Goal: Transaction & Acquisition: Purchase product/service

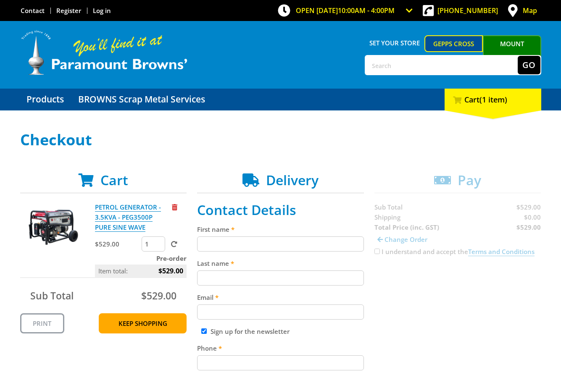
drag, startPoint x: 410, startPoint y: 285, endPoint x: 412, endPoint y: 303, distance: 18.2
drag, startPoint x: 441, startPoint y: 341, endPoint x: 460, endPoint y: 361, distance: 27.0
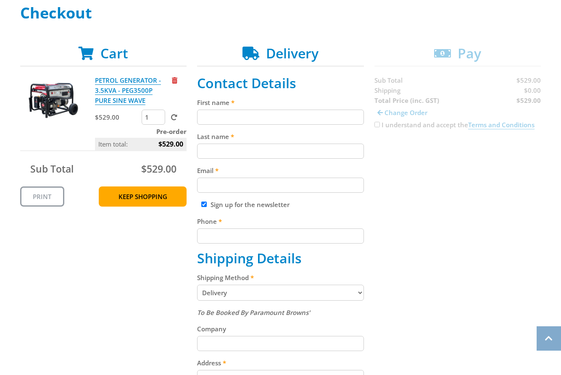
scroll to position [134, 0]
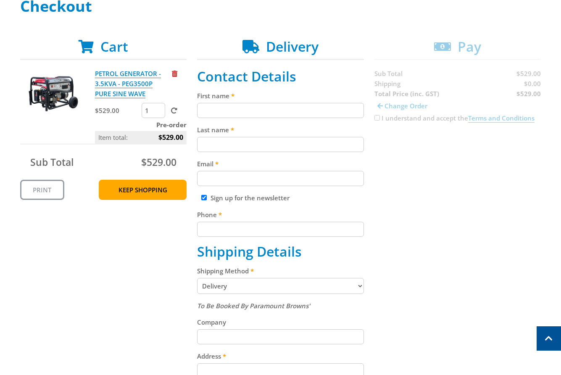
click at [250, 104] on input "First name" at bounding box center [280, 110] width 167 height 15
paste input "[PERSON_NAME]"
type input "[PERSON_NAME]"
click at [224, 142] on input "Last name" at bounding box center [280, 144] width 167 height 15
paste input "[PERSON_NAME]"
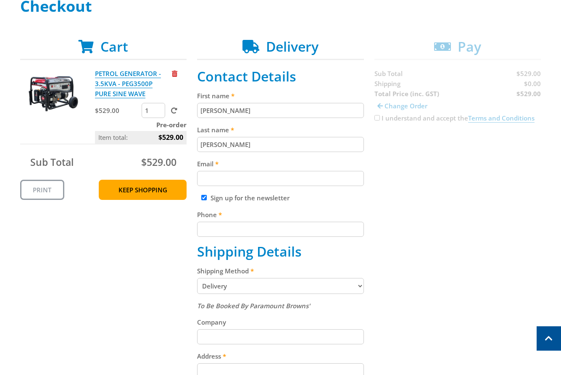
type input "[PERSON_NAME]"
drag, startPoint x: 501, startPoint y: 142, endPoint x: 475, endPoint y: 253, distance: 113.9
click at [484, 167] on div "Cart PETROL GENERATOR - 3.5KVA - PEG3500P PURE SINE WAVE $529.00 1 Pre-order It…" at bounding box center [280, 330] width 521 height 583
click at [481, 249] on div "Cart PETROL GENERATOR - 3.5KVA - PEG3500P PURE SINE WAVE $529.00 1 Pre-order It…" at bounding box center [280, 330] width 521 height 583
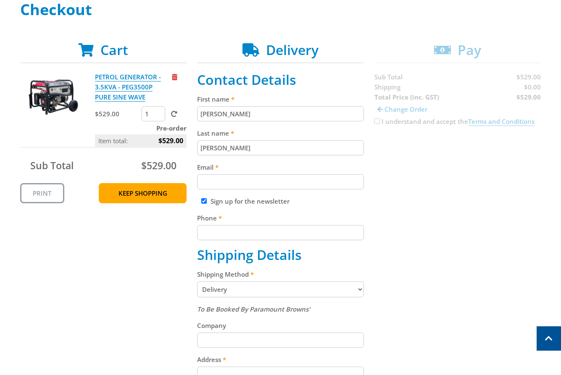
scroll to position [129, 0]
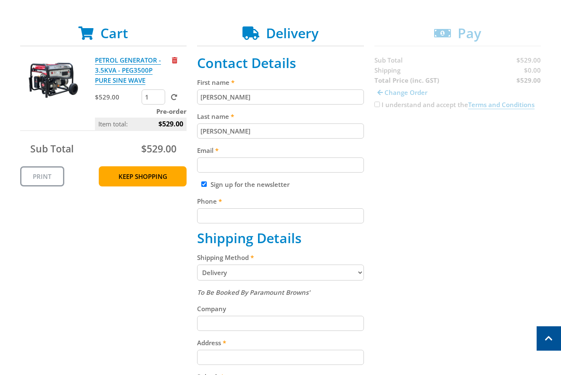
click at [439, 232] on div "Cart PETROL GENERATOR - 3.5KVA - PEG3500P PURE SINE WAVE $529.00 1 Pre-order It…" at bounding box center [280, 316] width 521 height 583
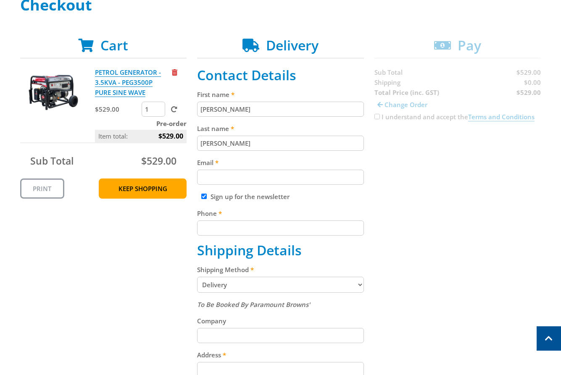
scroll to position [134, 0]
click at [453, 324] on div "Cart PETROL GENERATOR - 3.5KVA - PEG3500P PURE SINE WAVE $529.00 1 Pre-order It…" at bounding box center [280, 329] width 521 height 583
click at [249, 177] on input "Email" at bounding box center [280, 177] width 167 height 15
paste input "[EMAIL_ADDRESS][DOMAIN_NAME]"
type input "[EMAIL_ADDRESS][DOMAIN_NAME]"
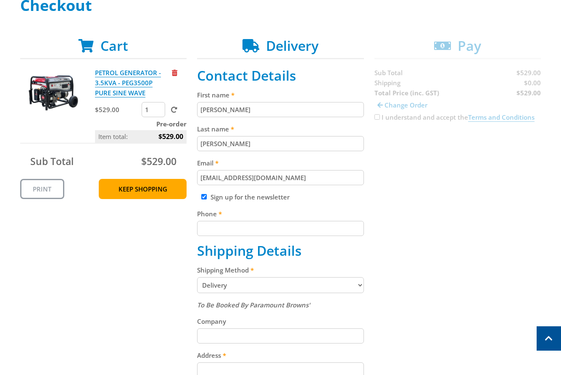
drag, startPoint x: 447, startPoint y: 182, endPoint x: 429, endPoint y: 257, distance: 77.0
drag, startPoint x: 429, startPoint y: 329, endPoint x: 423, endPoint y: 361, distance: 32.5
click at [260, 228] on input "Phone" at bounding box center [280, 228] width 167 height 15
paste input "[PHONE_NUMBER]"
type input "[PHONE_NUMBER]"
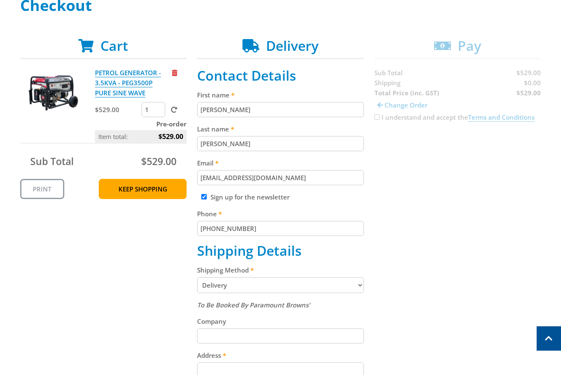
drag, startPoint x: 462, startPoint y: 218, endPoint x: 418, endPoint y: 319, distance: 110.8
click at [456, 229] on div "Cart PETROL GENERATOR - 3.5KVA - PEG3500P PURE SINE WAVE $529.00 1 Pre-order It…" at bounding box center [280, 329] width 521 height 583
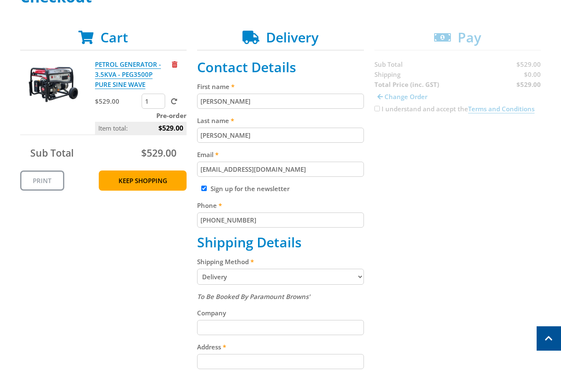
click at [395, 329] on div "Cart PETROL GENERATOR - 3.5KVA - PEG3500P PURE SINE WAVE $529.00 1 Pre-order It…" at bounding box center [280, 320] width 521 height 583
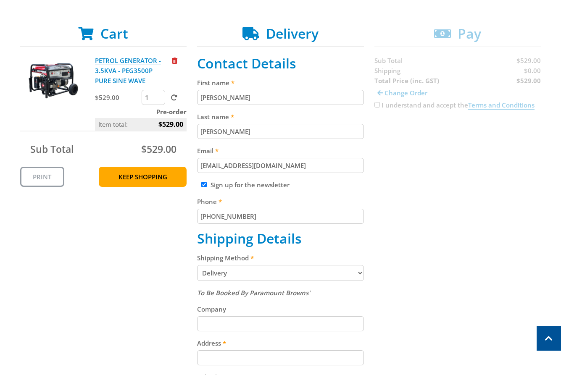
scroll to position [147, 0]
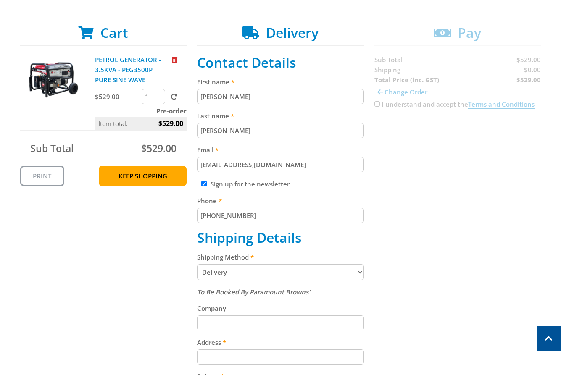
click at [287, 276] on select "Pickup from Gepps Cross Delivery" at bounding box center [280, 272] width 167 height 16
click at [197, 264] on select "Pickup from Gepps Cross Delivery" at bounding box center [280, 272] width 167 height 16
click at [256, 273] on select "Pickup from Gepps Cross Delivery" at bounding box center [280, 272] width 167 height 16
select select "Pickup"
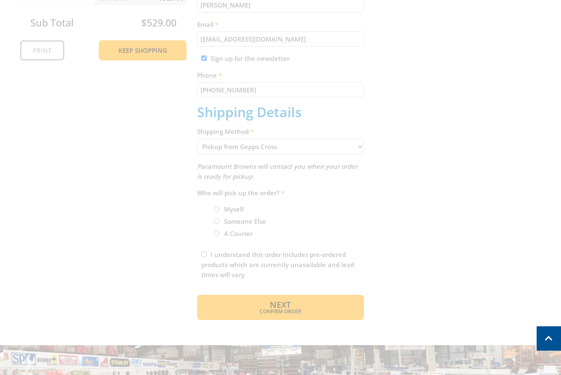
scroll to position [277, 0]
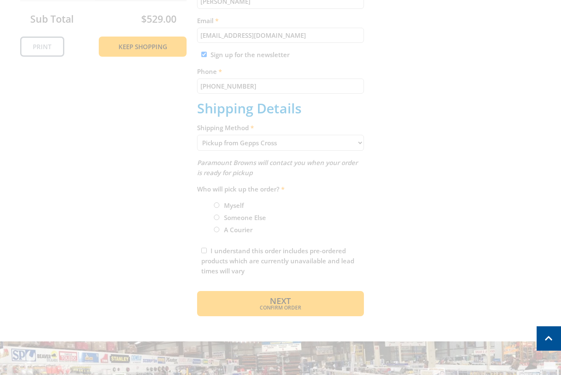
drag, startPoint x: 358, startPoint y: 250, endPoint x: 329, endPoint y: 249, distance: 29.0
click at [223, 208] on div "Cart PETROL GENERATOR - 3.5KVA - PEG3500P PURE SINE WAVE $529.00 1 Pre-order It…" at bounding box center [280, 105] width 521 height 421
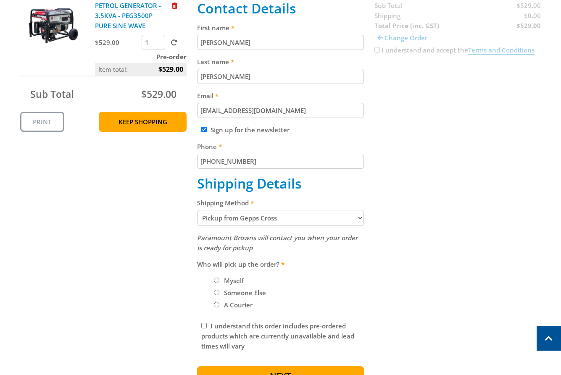
scroll to position [210, 0]
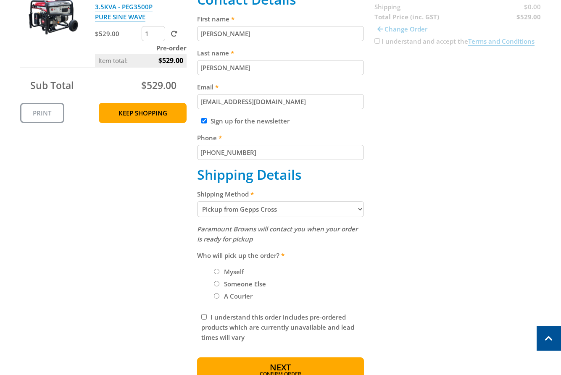
click at [228, 275] on label "Myself" at bounding box center [234, 272] width 26 height 14
click at [219, 274] on input "Myself" at bounding box center [216, 271] width 5 height 5
radio input "true"
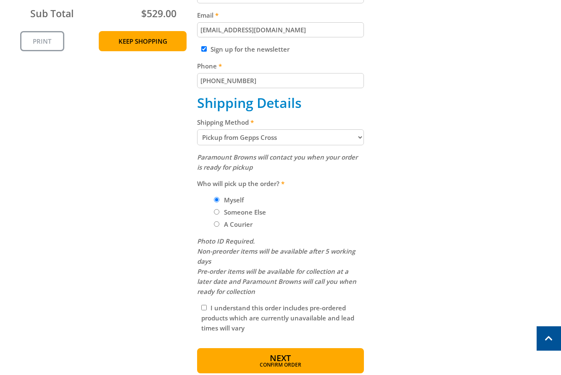
scroll to position [411, 0]
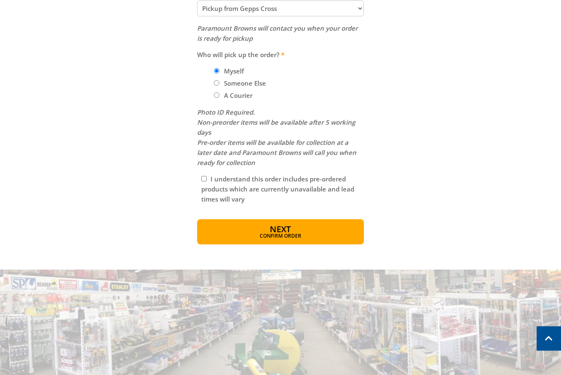
click at [217, 174] on div "I understand this order includes pre-ordered products which are currently unava…" at bounding box center [280, 189] width 167 height 39
click at [218, 181] on label "I understand this order includes pre-ordered products which are currently unava…" at bounding box center [277, 189] width 153 height 29
click at [207, 181] on input "I understand this order includes pre-ordered products which are currently unava…" at bounding box center [203, 178] width 5 height 5
checkbox input "true"
click at [283, 237] on span "Confirm order" at bounding box center [280, 236] width 131 height 5
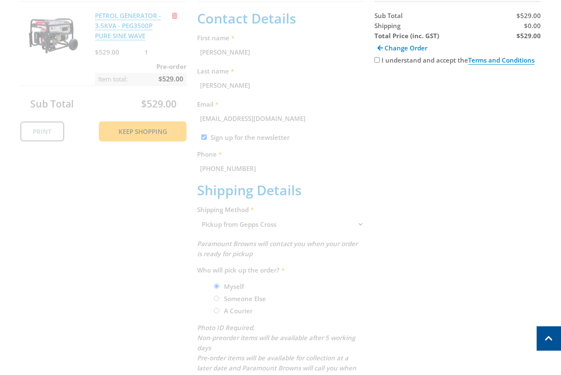
scroll to position [172, 0]
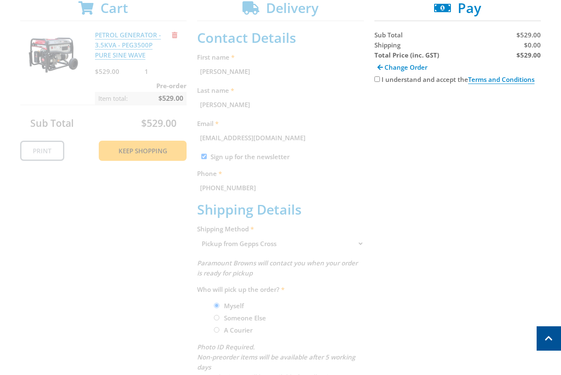
click at [434, 81] on label "I understand and accept the Terms and Conditions" at bounding box center [457, 79] width 153 height 9
click at [380, 81] on input "I understand and accept the Terms and Conditions" at bounding box center [376, 78] width 5 height 5
checkbox input "true"
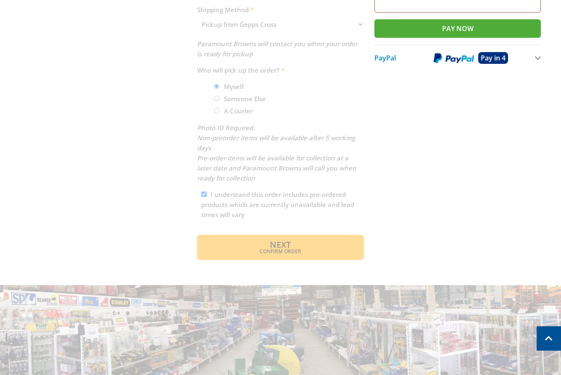
click at [390, 248] on div "Cart PETROL GENERATOR - 3.5KVA - PEG3500P PURE SINE WAVE $529.00 1 Pre-order It…" at bounding box center [280, 20] width 521 height 479
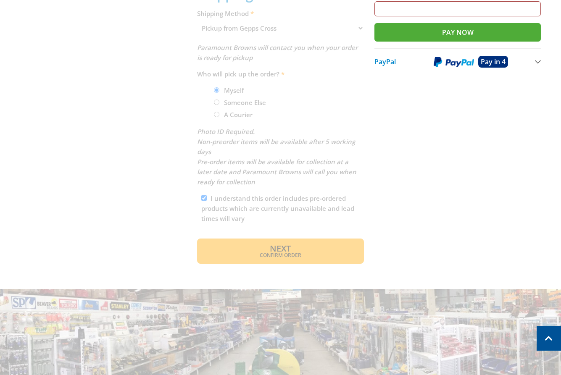
click at [510, 246] on div "Cart PETROL GENERATOR - 3.5KVA - PEG3500P PURE SINE WAVE $529.00 1 Pre-order It…" at bounding box center [280, 23] width 521 height 479
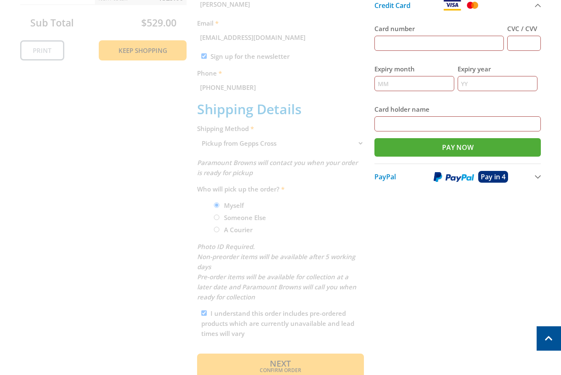
scroll to position [272, 0]
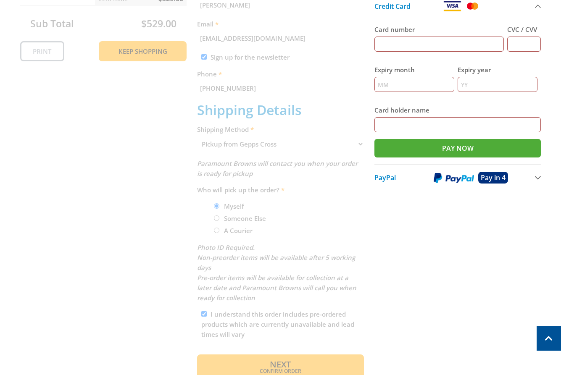
click at [420, 279] on div "Cart PETROL GENERATOR - 3.5KVA - PEG3500P PURE SINE WAVE $529.00 1 Pre-order It…" at bounding box center [280, 139] width 521 height 479
click at [459, 273] on div "Cart PETROL GENERATOR - 3.5KVA - PEG3500P PURE SINE WAVE $529.00 1 Pre-order It…" at bounding box center [280, 139] width 521 height 479
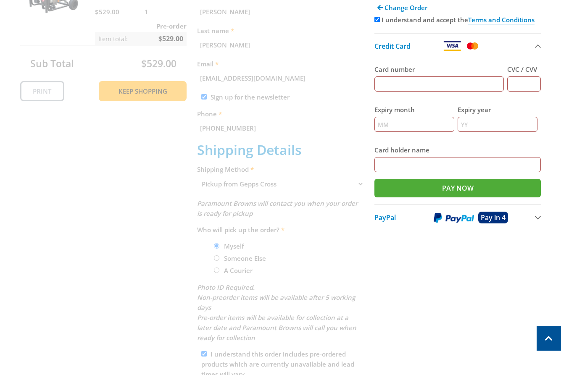
scroll to position [0, 0]
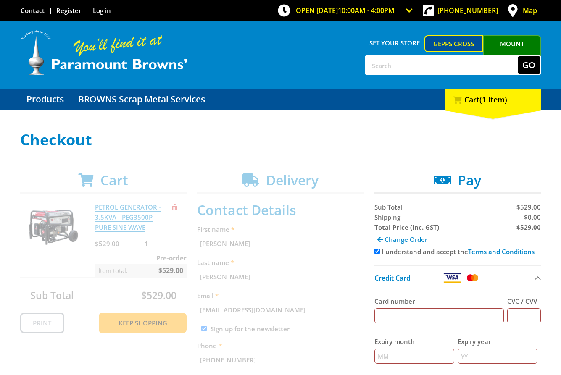
click at [432, 315] on input "Card number" at bounding box center [439, 315] width 130 height 15
type input "[CREDIT_CARD_NUMBER]"
type input "000"
type input "11"
type input "2027"
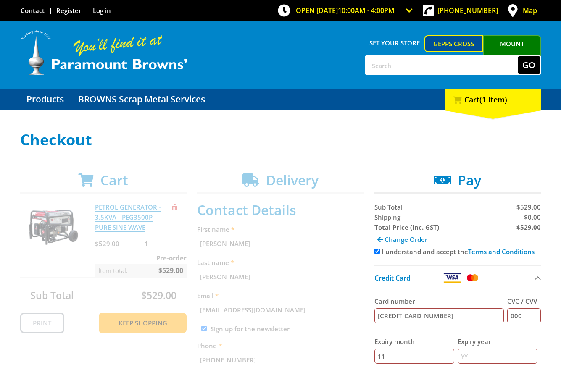
type input "[PERSON_NAME]"
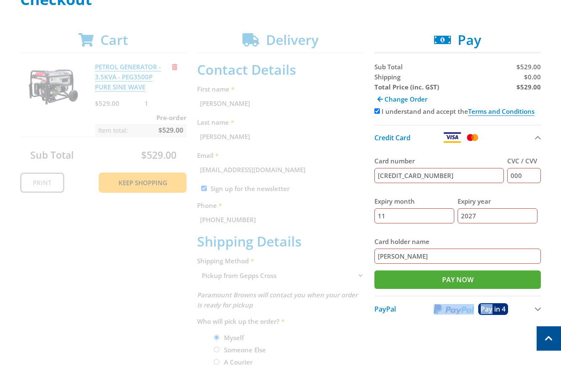
drag, startPoint x: 434, startPoint y: 321, endPoint x: 433, endPoint y: 329, distance: 8.5
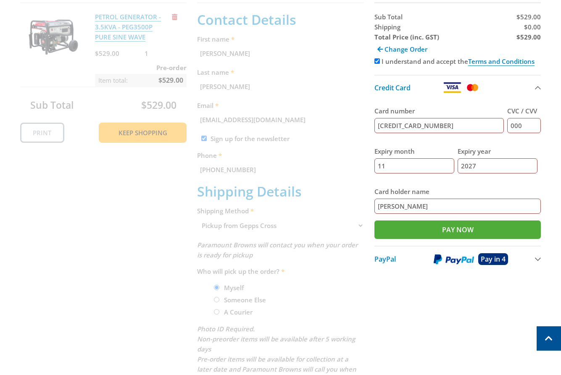
scroll to position [194, 0]
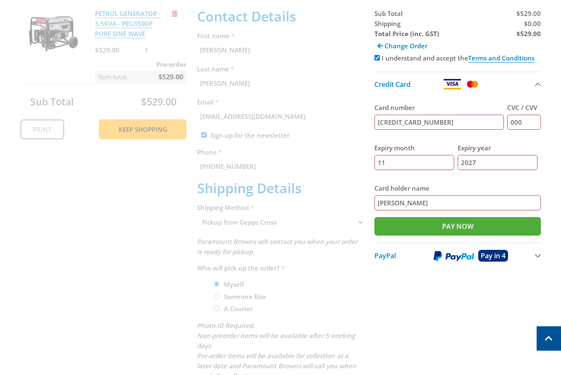
drag, startPoint x: 428, startPoint y: 312, endPoint x: 441, endPoint y: 367, distance: 56.5
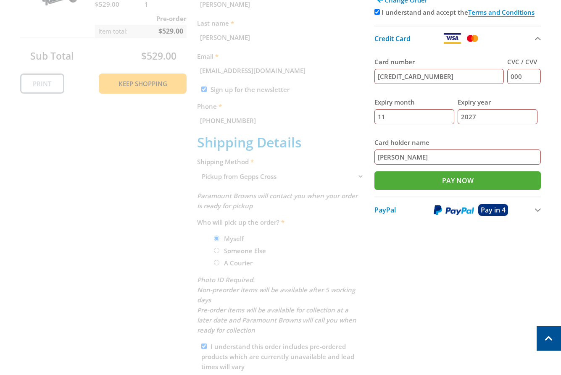
scroll to position [241, 0]
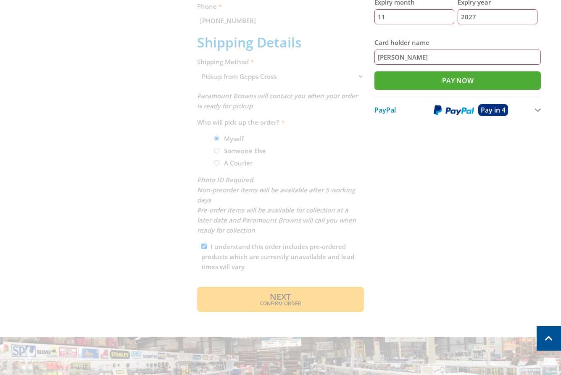
drag, startPoint x: 415, startPoint y: 234, endPoint x: 381, endPoint y: 272, distance: 50.3
click at [404, 238] on div "Cart PETROL GENERATOR - 3.5KVA - PEG3500P PURE SINE WAVE $529.00 1 Pre-order It…" at bounding box center [280, 72] width 521 height 479
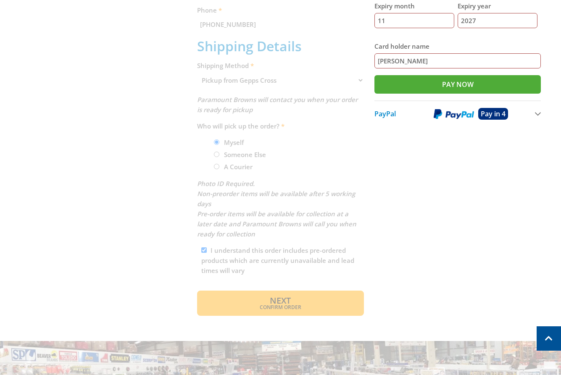
scroll to position [331, 0]
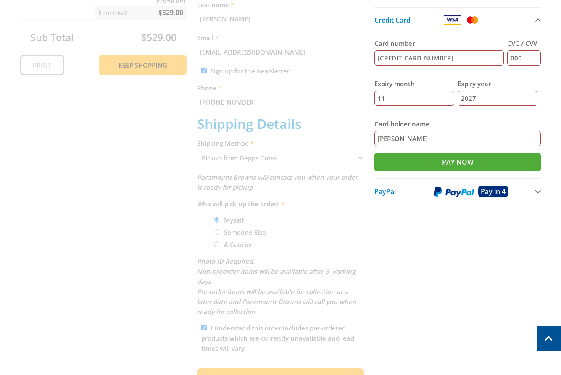
click at [459, 274] on div "Cart PETROL GENERATOR - 3.5KVA - PEG3500P PURE SINE WAVE $529.00 1 Pre-order It…" at bounding box center [280, 153] width 521 height 479
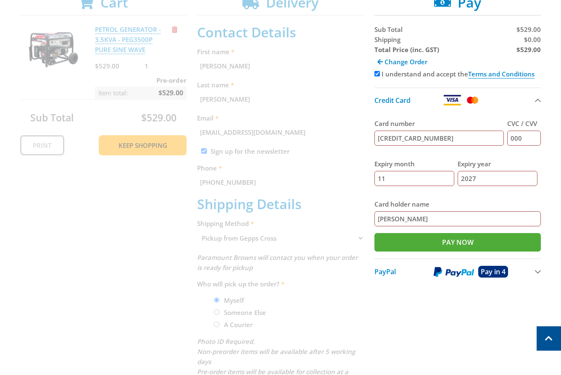
drag, startPoint x: 459, startPoint y: 339, endPoint x: 455, endPoint y: 346, distance: 7.5
click at [458, 340] on div "Cart PETROL GENERATOR - 3.5KVA - PEG3500P PURE SINE WAVE $529.00 1 Pre-order It…" at bounding box center [280, 234] width 521 height 479
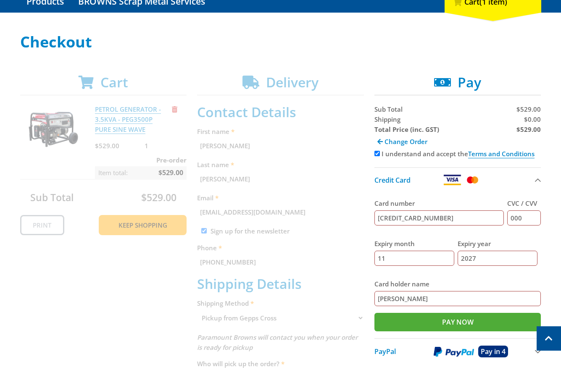
scroll to position [90, 0]
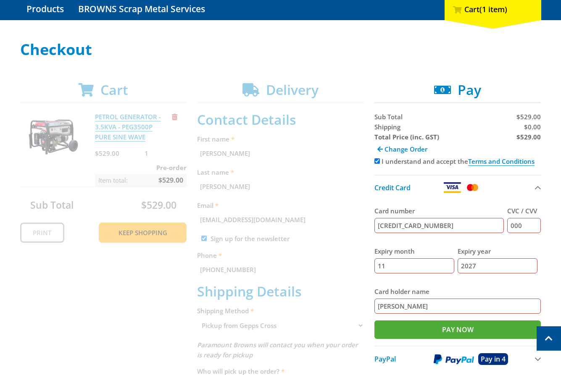
drag, startPoint x: 501, startPoint y: 125, endPoint x: 519, endPoint y: 374, distance: 249.4
click at [494, 148] on div "Sub Total $529.00 Shipping $0.00 Total Price (inc. GST) $529.00 Change Order I …" at bounding box center [457, 242] width 167 height 260
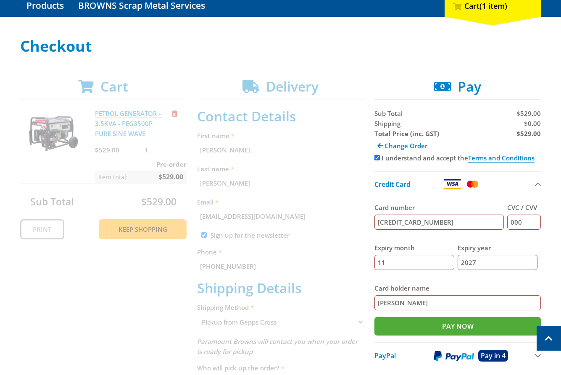
scroll to position [95, 0]
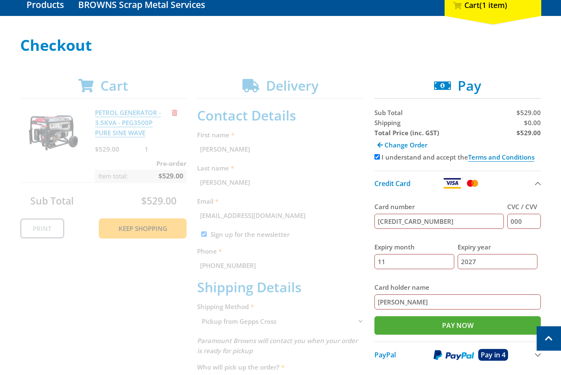
drag, startPoint x: 494, startPoint y: 129, endPoint x: 450, endPoint y: 216, distance: 97.5
click at [484, 132] on div "$529.00" at bounding box center [500, 133] width 82 height 10
drag, startPoint x: 537, startPoint y: 114, endPoint x: 484, endPoint y: 348, distance: 240.4
click at [301, 311] on div "Cart PETROL GENERATOR - 3.5KVA - PEG3500P PURE SINE WAVE $529.00 1 Pre-order It…" at bounding box center [280, 317] width 521 height 479
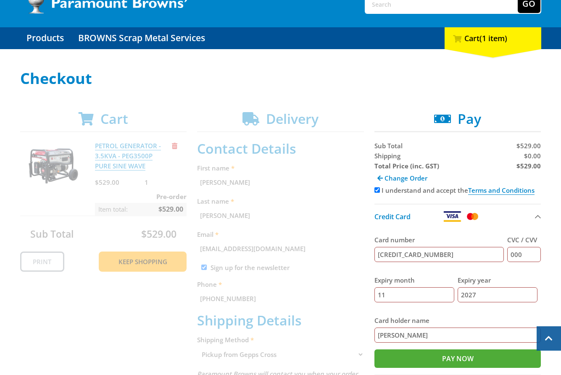
scroll to position [0, 0]
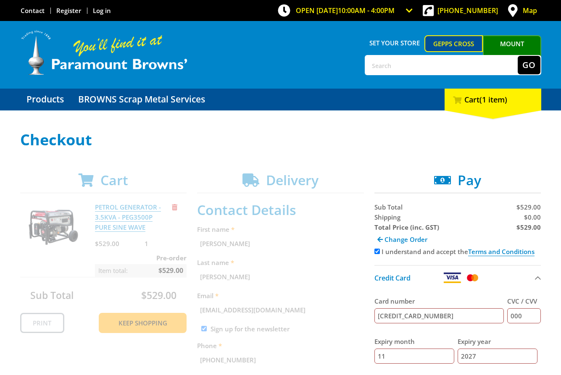
click at [379, 252] on div "I understand and accept the Terms and Conditions" at bounding box center [457, 252] width 167 height 10
click at [374, 251] on input "I understand and accept the Terms and Conditions" at bounding box center [376, 251] width 5 height 5
checkbox input "false"
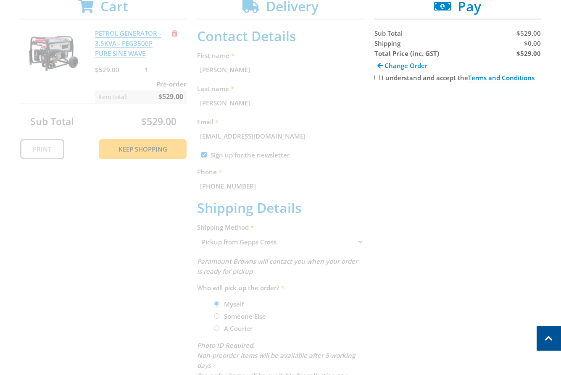
click at [263, 243] on div "Cart PETROL GENERATOR - 3.5KVA - PEG3500P PURE SINE WAVE $529.00 1 Pre-order It…" at bounding box center [280, 237] width 521 height 479
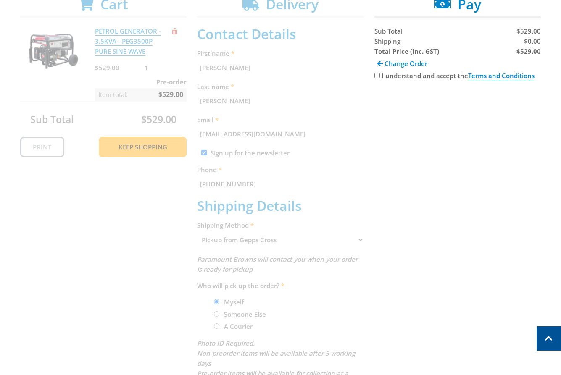
scroll to position [340, 0]
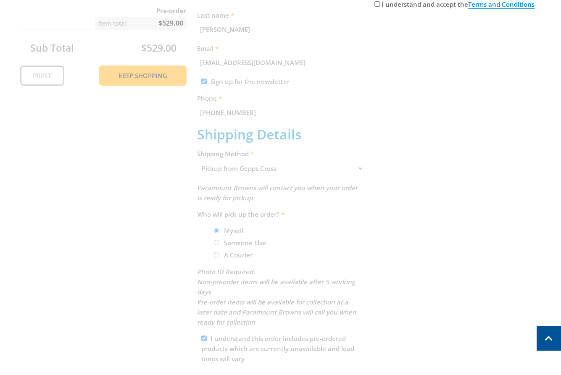
drag, startPoint x: 192, startPoint y: 113, endPoint x: 154, endPoint y: 93, distance: 43.6
click at [154, 93] on div "Cart PETROL GENERATOR - 3.5KVA - PEG3500P PURE SINE WAVE $529.00 1 Pre-order It…" at bounding box center [280, 164] width 521 height 479
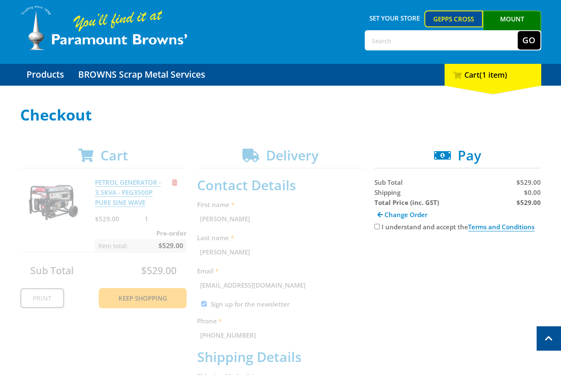
scroll to position [0, 0]
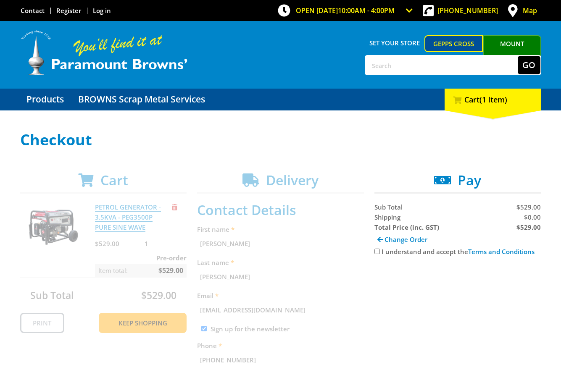
drag, startPoint x: 465, startPoint y: 202, endPoint x: 428, endPoint y: 218, distance: 40.6
click at [463, 202] on section "Pay Sub Total $529.00 Shipping $0.00 Total Price (inc. GST) $529.00 Change Orde…" at bounding box center [457, 214] width 167 height 84
click at [386, 237] on span "Change Order" at bounding box center [405, 239] width 43 height 8
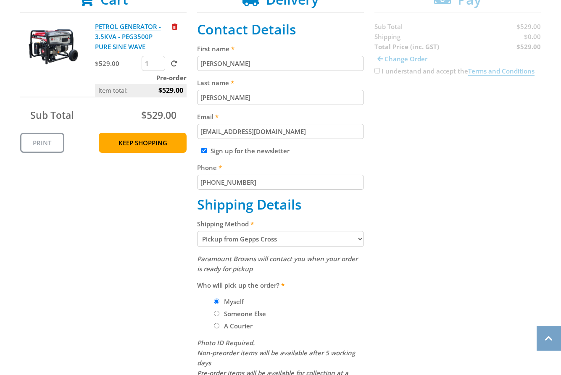
scroll to position [194, 0]
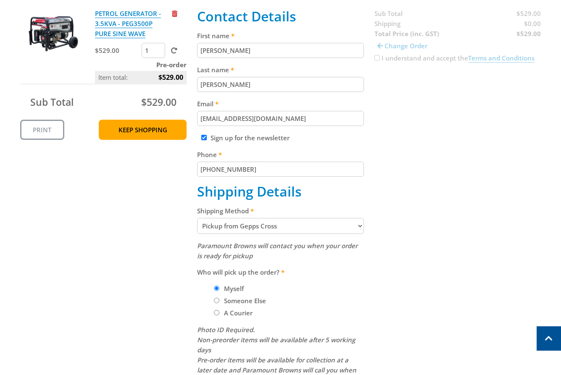
click at [255, 231] on select "Pickup from Gepps Cross Delivery" at bounding box center [280, 226] width 167 height 16
click at [271, 230] on select "Pickup from Gepps Cross Delivery" at bounding box center [280, 226] width 167 height 16
select select "Delivery"
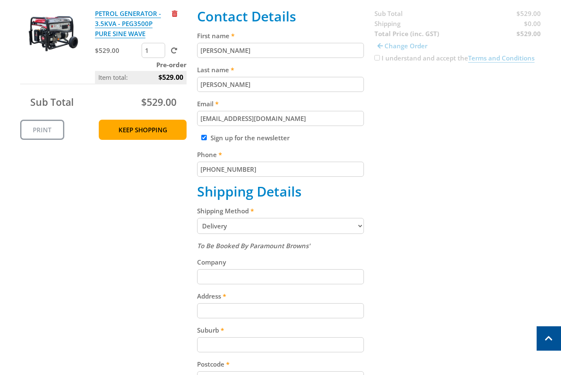
drag, startPoint x: 389, startPoint y: 210, endPoint x: 357, endPoint y: 302, distance: 97.5
click at [385, 202] on div "Cart PETROL GENERATOR - 3.5KVA - PEG3500P PURE SINE WAVE $529.00 1 Pre-order It…" at bounding box center [280, 270] width 521 height 583
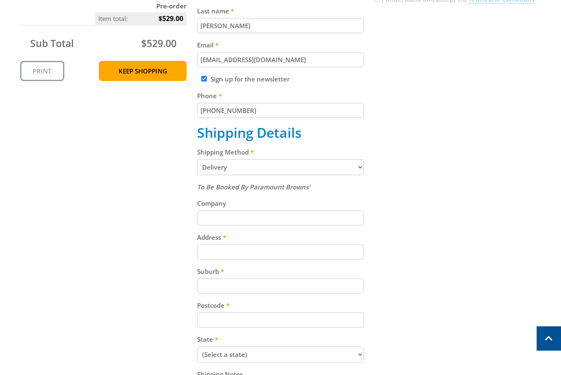
click at [397, 301] on div "Cart PETROL GENERATOR - 3.5KVA - PEG3500P PURE SINE WAVE $529.00 1 Pre-order It…" at bounding box center [280, 211] width 521 height 583
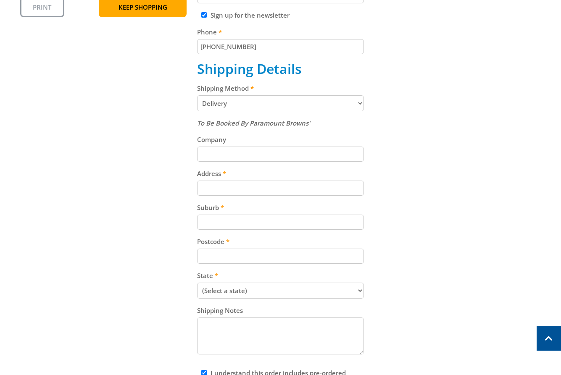
scroll to position [317, 0]
drag, startPoint x: 458, startPoint y: 116, endPoint x: 484, endPoint y: 201, distance: 88.8
click at [465, 126] on div "Cart PETROL GENERATOR - 3.5KVA - PEG3500P PURE SINE WAVE $529.00 1 Pre-order It…" at bounding box center [280, 146] width 521 height 583
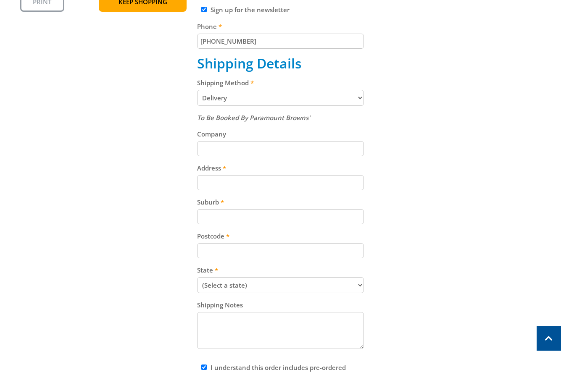
click at [516, 247] on div "Cart PETROL GENERATOR - 3.5KVA - PEG3500P PURE SINE WAVE $529.00 1 Pre-order It…" at bounding box center [280, 141] width 521 height 583
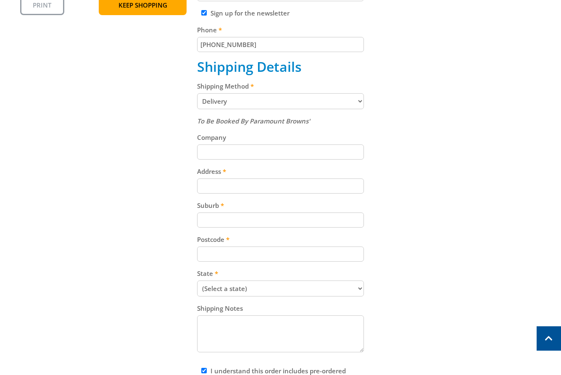
scroll to position [318, 0]
drag, startPoint x: 435, startPoint y: 226, endPoint x: 557, endPoint y: 175, distance: 132.4
click at [235, 194] on input "Address" at bounding box center [280, 186] width 167 height 15
paste input "[STREET_ADDRESS]"
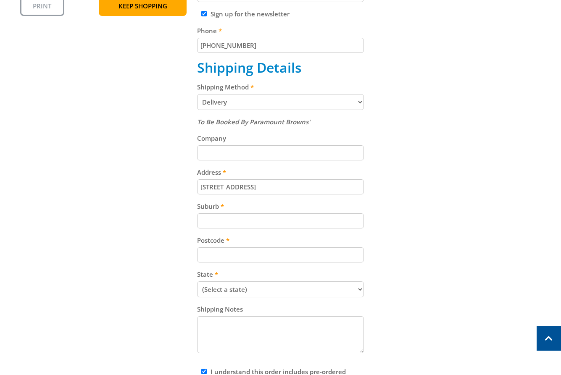
type input "[STREET_ADDRESS]"
click at [206, 224] on input "Suburb" at bounding box center [280, 220] width 167 height 15
paste input "Gepps Cross"
type input "Gepps Cross"
drag, startPoint x: 547, startPoint y: 158, endPoint x: 560, endPoint y: 243, distance: 86.0
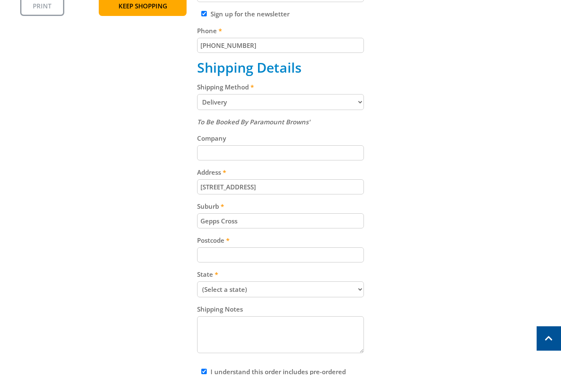
click at [549, 168] on div "Select your Delivery Method Personal Pick up Available [DATE] Courier Pick up A…" at bounding box center [280, 125] width 561 height 623
click at [250, 255] on input "Postcode" at bounding box center [280, 254] width 167 height 15
paste input "5094"
type input "5094"
drag, startPoint x: 444, startPoint y: 216, endPoint x: 359, endPoint y: 271, distance: 101.1
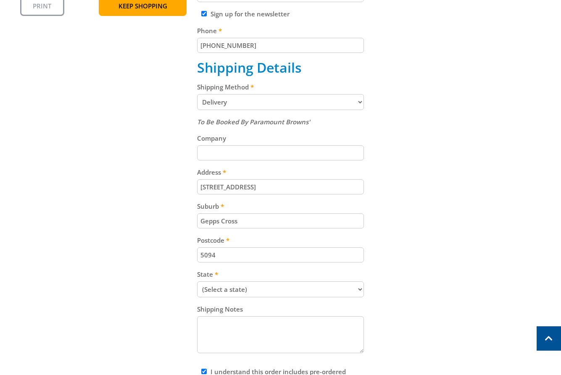
click at [444, 218] on div "Cart PETROL GENERATOR - 3.5KVA - PEG3500P PURE SINE WAVE $529.00 1 Pre-order It…" at bounding box center [280, 146] width 521 height 583
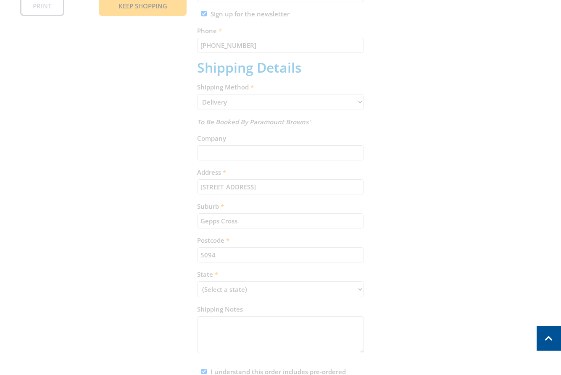
click at [308, 291] on div "Cart PETROL GENERATOR - 3.5KVA - PEG3500P PURE SINE WAVE $529.00 1 Pre-order It…" at bounding box center [280, 146] width 521 height 583
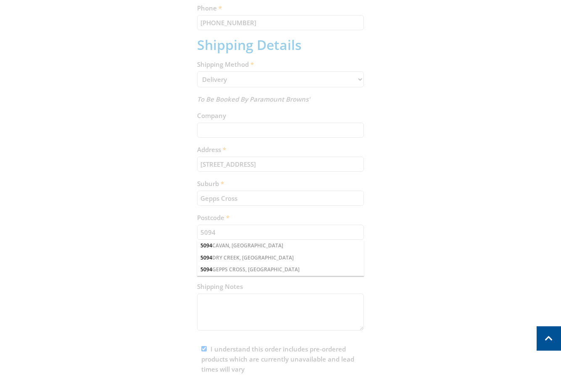
click at [425, 206] on div "Cart PETROL GENERATOR - 3.5KVA - PEG3500P PURE SINE WAVE $529.00 1 Pre-order It…" at bounding box center [280, 123] width 521 height 583
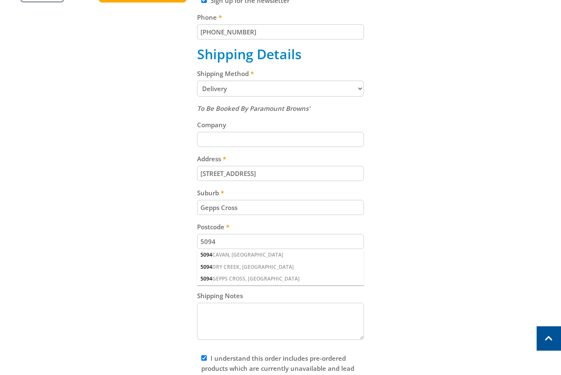
scroll to position [321, 0]
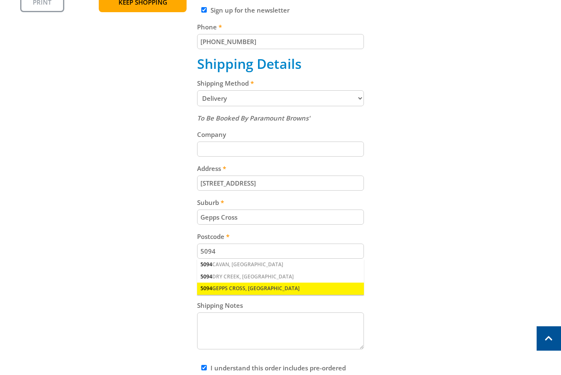
click at [221, 285] on div "5094 GEPPS CROSS, [GEOGRAPHIC_DATA]" at bounding box center [280, 289] width 167 height 12
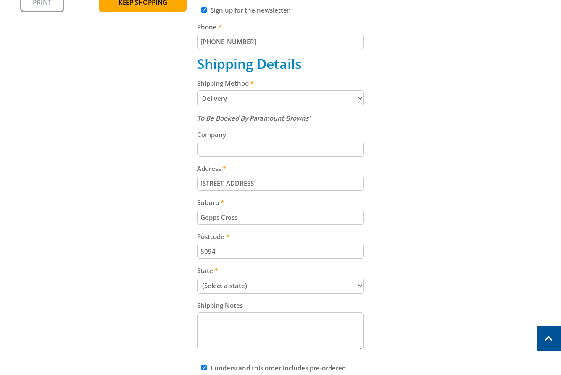
click at [218, 284] on select "(Select a state) [GEOGRAPHIC_DATA] [GEOGRAPHIC_DATA] [GEOGRAPHIC_DATA] [GEOGRAP…" at bounding box center [280, 286] width 167 height 16
select select "SA"
click at [197, 278] on select "(Select a state) [GEOGRAPHIC_DATA] [GEOGRAPHIC_DATA] [GEOGRAPHIC_DATA] [GEOGRAP…" at bounding box center [280, 286] width 167 height 16
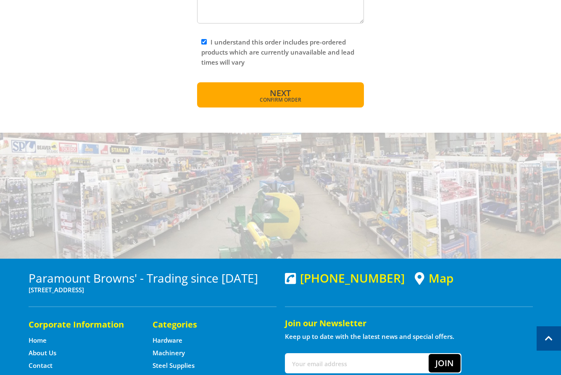
scroll to position [642, 0]
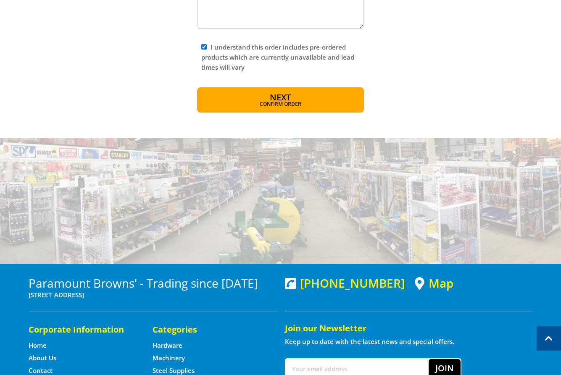
drag, startPoint x: 305, startPoint y: 104, endPoint x: 310, endPoint y: 103, distance: 4.7
click at [305, 104] on span "Confirm order" at bounding box center [280, 104] width 131 height 5
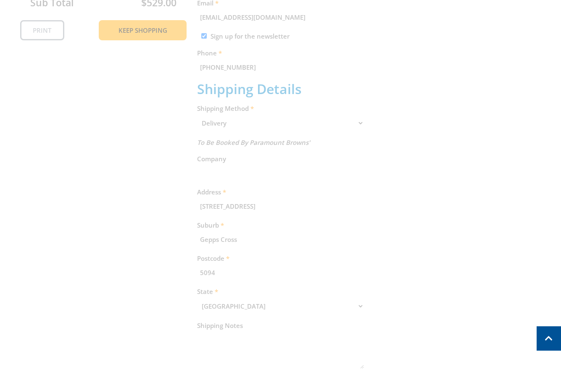
scroll to position [172, 0]
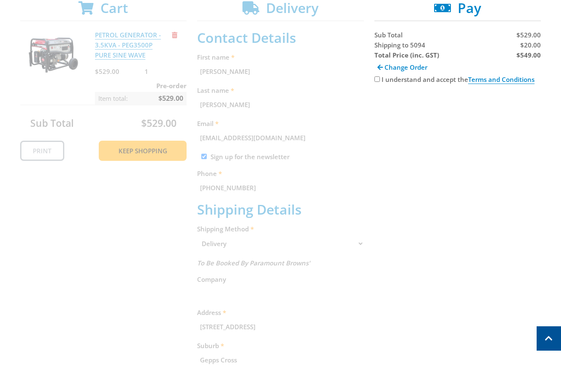
click at [423, 76] on label "I understand and accept the Terms and Conditions" at bounding box center [457, 79] width 153 height 9
click at [380, 76] on input "I understand and accept the Terms and Conditions" at bounding box center [376, 78] width 5 height 5
checkbox input "true"
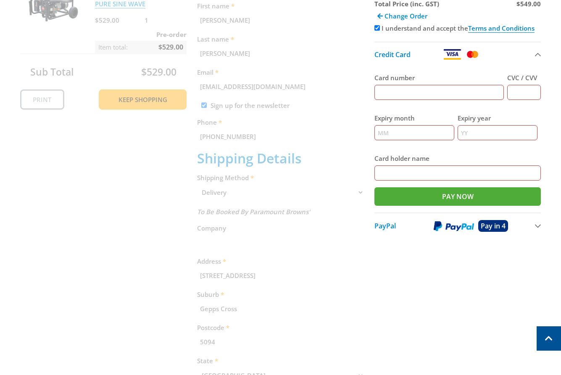
scroll to position [221, 0]
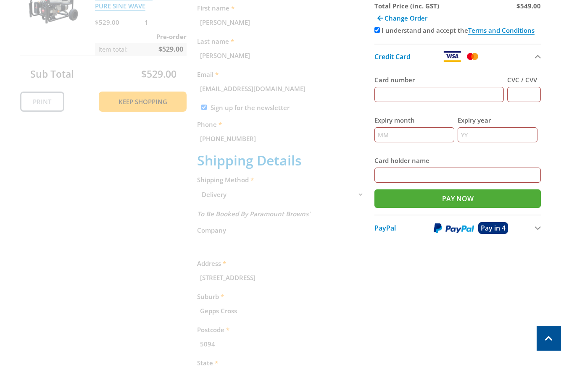
click at [412, 89] on input "Card number" at bounding box center [439, 94] width 130 height 15
type input "[CREDIT_CARD_NUMBER]"
type input "000"
type input "11"
type input "2027"
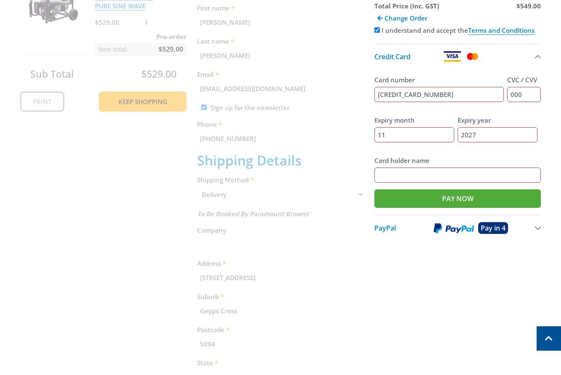
type input "[PERSON_NAME]"
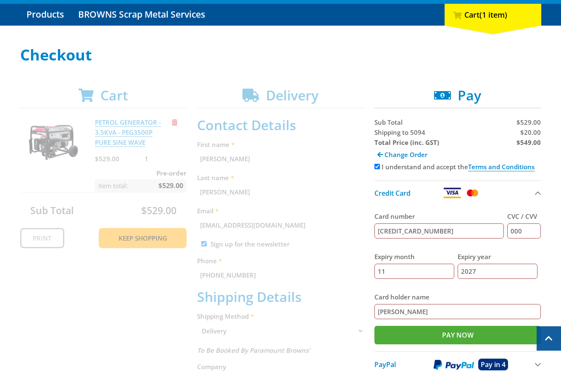
scroll to position [80, 0]
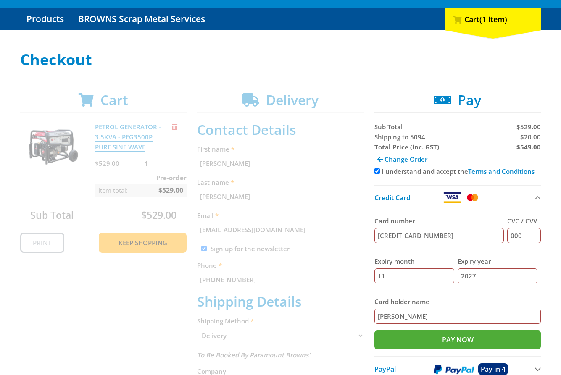
click at [387, 139] on span "Shipping to 5094" at bounding box center [399, 137] width 51 height 8
copy span "Shipping"
click at [528, 138] on span "$20.00" at bounding box center [530, 137] width 21 height 8
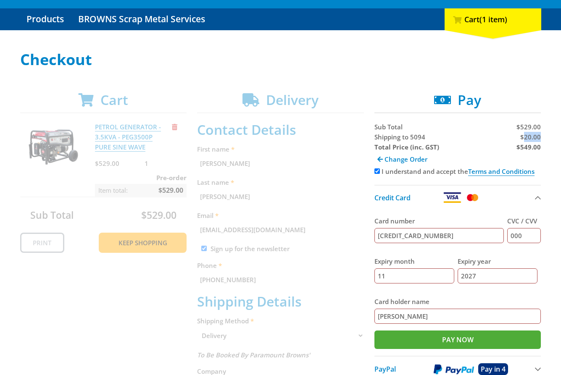
copy span "20.00"
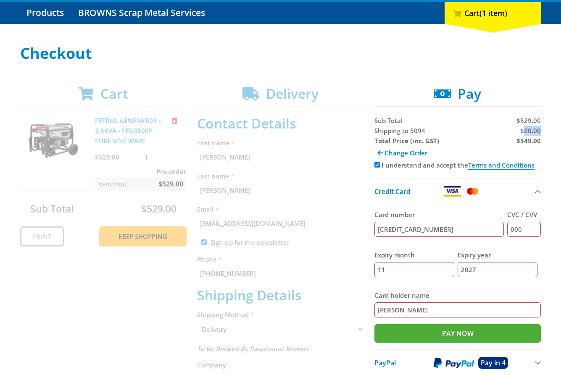
scroll to position [136, 0]
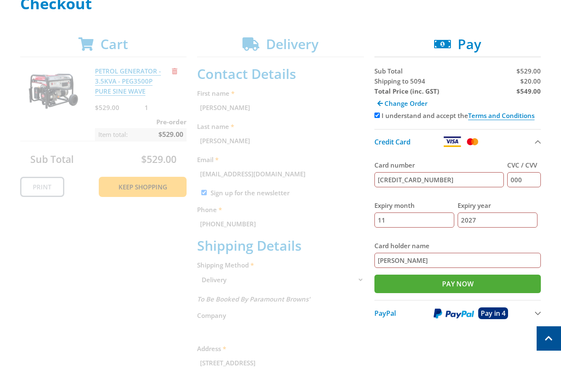
click at [525, 92] on strong "$549.00" at bounding box center [528, 91] width 24 height 8
copy strong "549.00"
click at [462, 84] on div "Sub Total $529.00 Shipping to 5094 $20.00 Total Price (inc. GST) $549.00 Change…" at bounding box center [457, 196] width 167 height 260
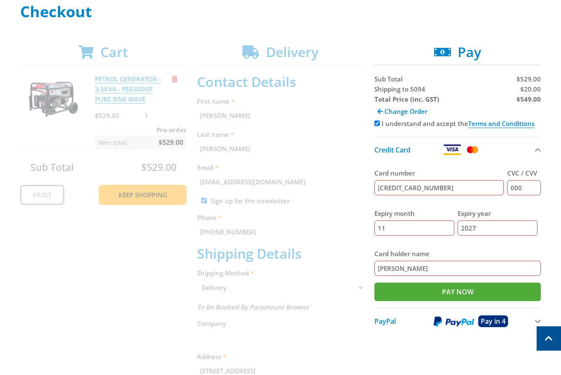
drag, startPoint x: 510, startPoint y: 101, endPoint x: 460, endPoint y: 276, distance: 182.1
drag, startPoint x: 439, startPoint y: 250, endPoint x: 415, endPoint y: 305, distance: 59.6
click at [430, 254] on label "Card holder name" at bounding box center [457, 254] width 167 height 10
click at [430, 261] on input "[PERSON_NAME]" at bounding box center [457, 268] width 167 height 15
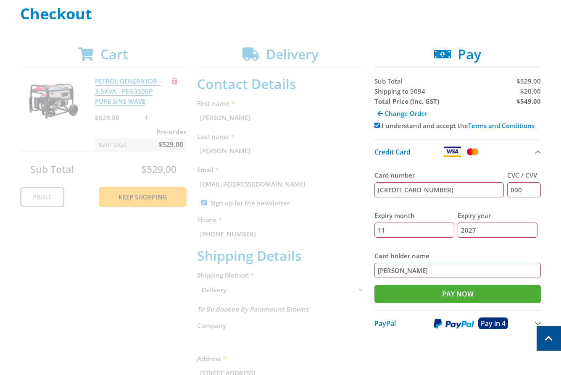
scroll to position [138, 0]
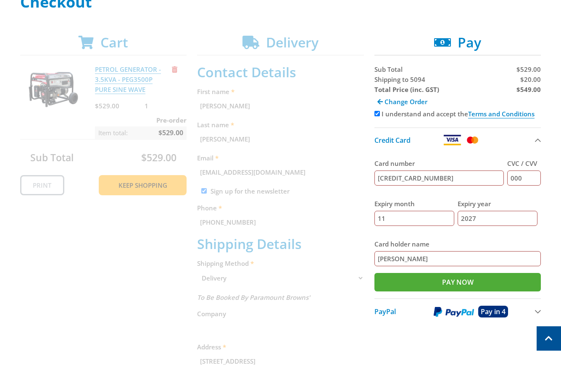
drag, startPoint x: 174, startPoint y: 326, endPoint x: 176, endPoint y: 361, distance: 35.8
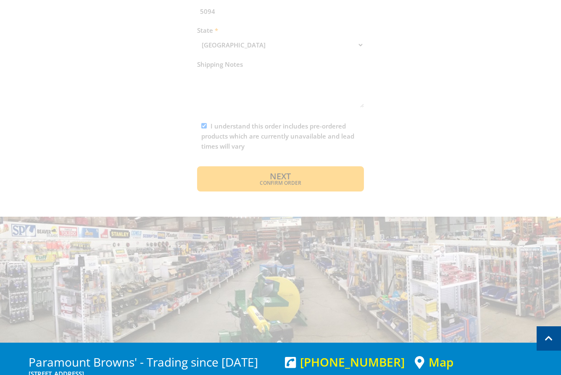
drag, startPoint x: 337, startPoint y: 94, endPoint x: 323, endPoint y: 113, distance: 23.1
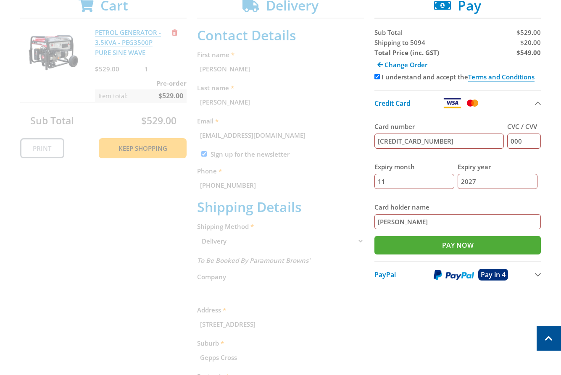
scroll to position [169, 0]
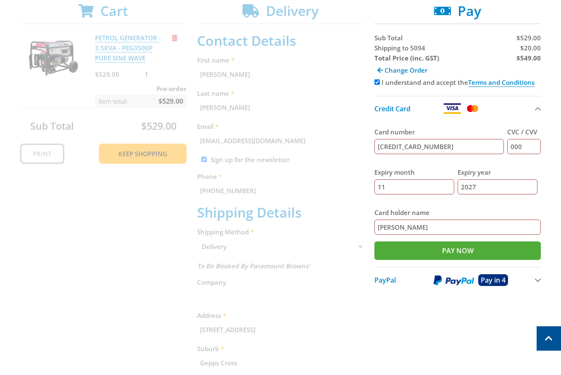
click at [251, 347] on div "Cart PETROL GENERATOR - 3.5KVA - PEG3500P PURE SINE WAVE $529.00 1 Pre-order It…" at bounding box center [280, 289] width 521 height 573
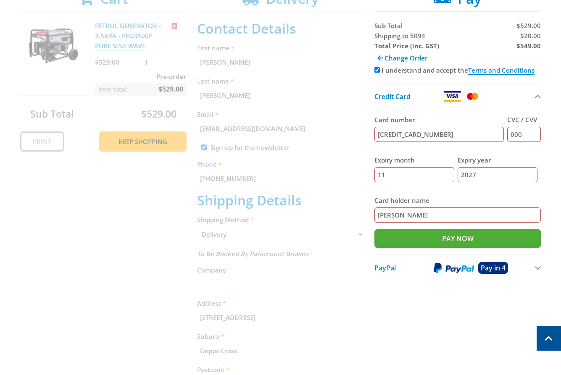
scroll to position [180, 0]
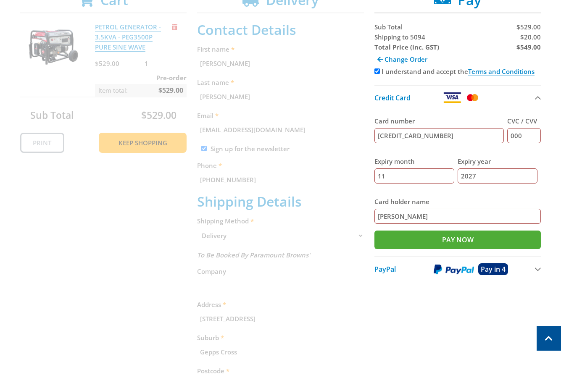
click at [433, 334] on div "Cart PETROL GENERATOR - 3.5KVA - PEG3500P PURE SINE WAVE $529.00 1 Pre-order It…" at bounding box center [280, 278] width 521 height 573
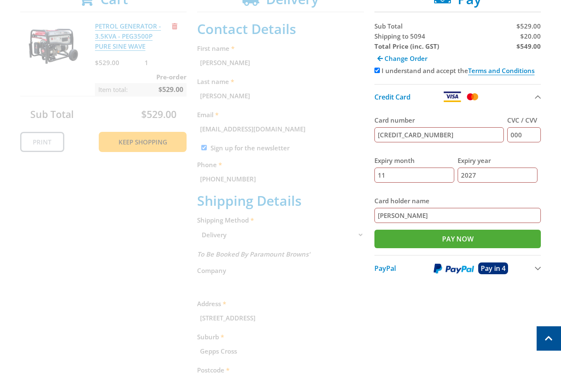
scroll to position [176, 0]
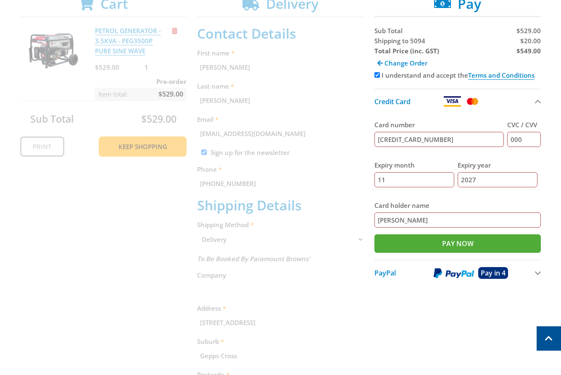
click at [474, 319] on div "Cart PETROL GENERATOR - 3.5KVA - PEG3500P PURE SINE WAVE $529.00 1 Pre-order It…" at bounding box center [280, 282] width 521 height 573
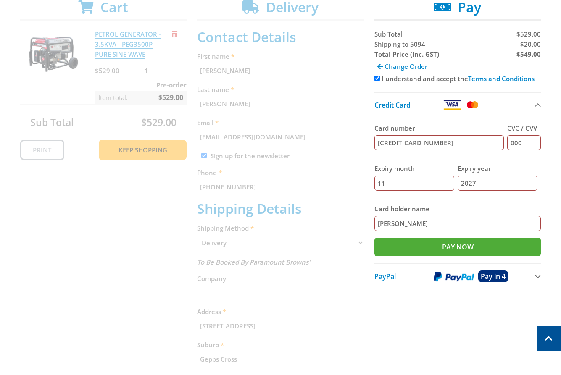
scroll to position [172, 0]
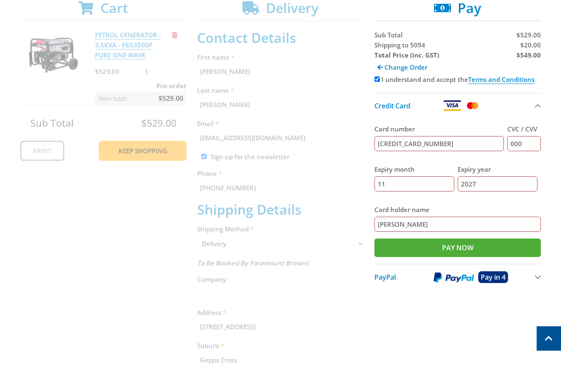
click at [518, 292] on section "Pay Sub Total $529.00 Shipping to 5094 $20.00 Total Price (inc. GST) $549.00 Ch…" at bounding box center [457, 149] width 167 height 298
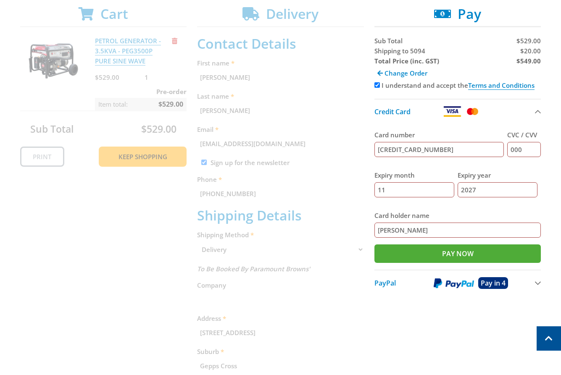
scroll to position [172, 0]
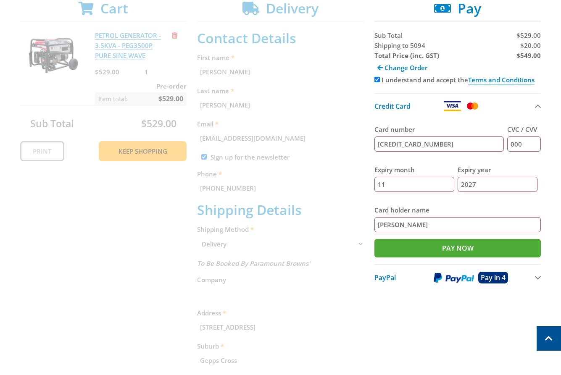
drag, startPoint x: 534, startPoint y: 99, endPoint x: 533, endPoint y: 226, distance: 126.5
click at [532, 100] on button "Credit Card" at bounding box center [457, 105] width 167 height 25
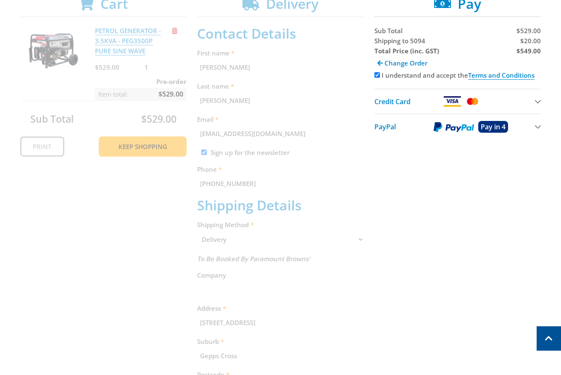
scroll to position [180, 0]
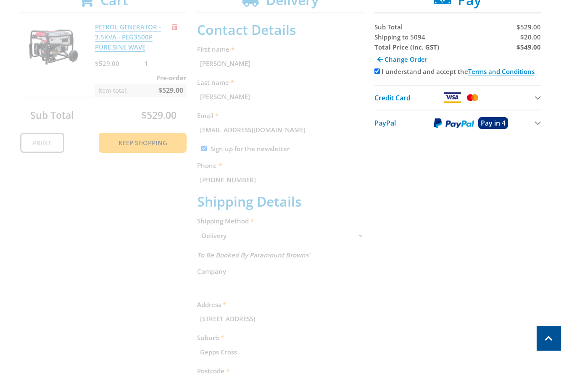
click at [390, 260] on div "Cart PETROL GENERATOR - 3.5KVA - PEG3500P PURE SINE WAVE $529.00 1 Pre-order It…" at bounding box center [280, 278] width 521 height 573
click at [486, 216] on div "Cart PETROL GENERATOR - 3.5KVA - PEG3500P PURE SINE WAVE $529.00 1 Pre-order It…" at bounding box center [280, 278] width 521 height 573
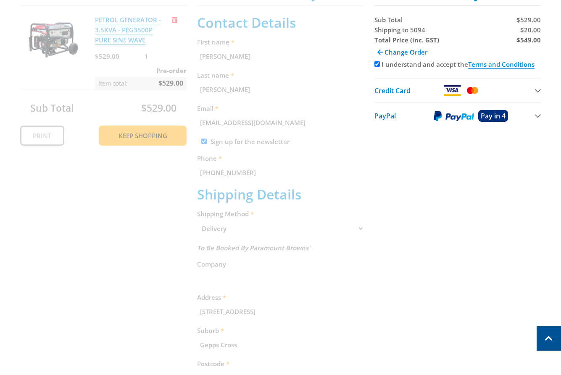
scroll to position [189, 0]
